Goal: Task Accomplishment & Management: Complete application form

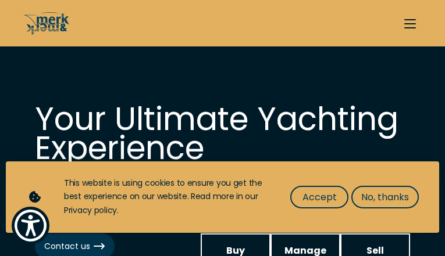
select select "buy"
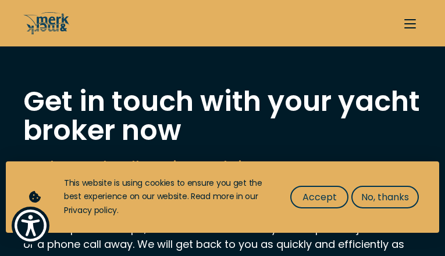
type input "QOsVUzgSNuCcdH"
type input "SNqKqfmBjPyvi"
type input "[EMAIL_ADDRESS][DOMAIN_NAME]"
type input "6565992231"
select select "buy"
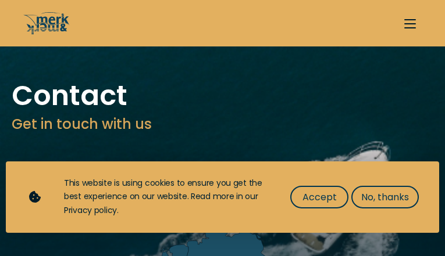
type input "miMBjuWfcRuSx"
type input "ahBUtzyd"
type input "[EMAIL_ADDRESS][DOMAIN_NAME]"
type input "7548880425"
select select "sell"
